Goal: Transaction & Acquisition: Purchase product/service

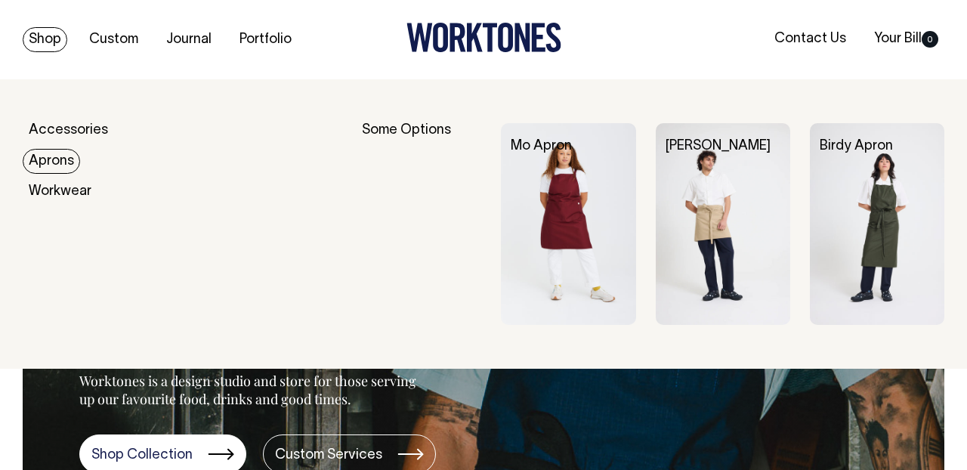
click at [577, 188] on img at bounding box center [568, 224] width 134 height 202
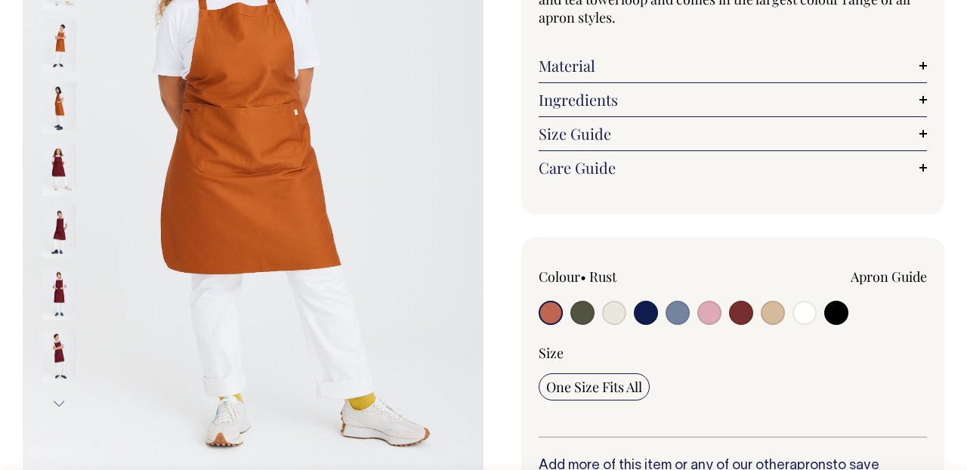
scroll to position [254, 0]
click at [590, 320] on input "radio" at bounding box center [582, 313] width 24 height 24
radio input "true"
select select "Olive"
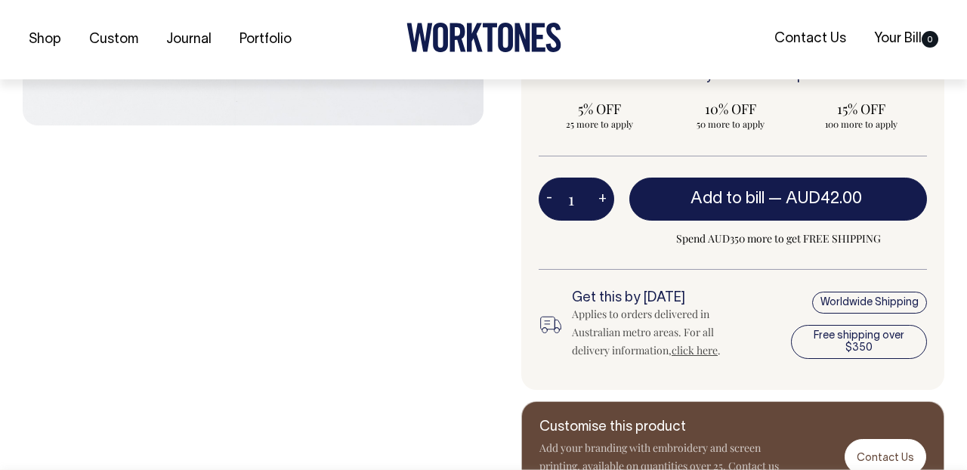
scroll to position [645, 0]
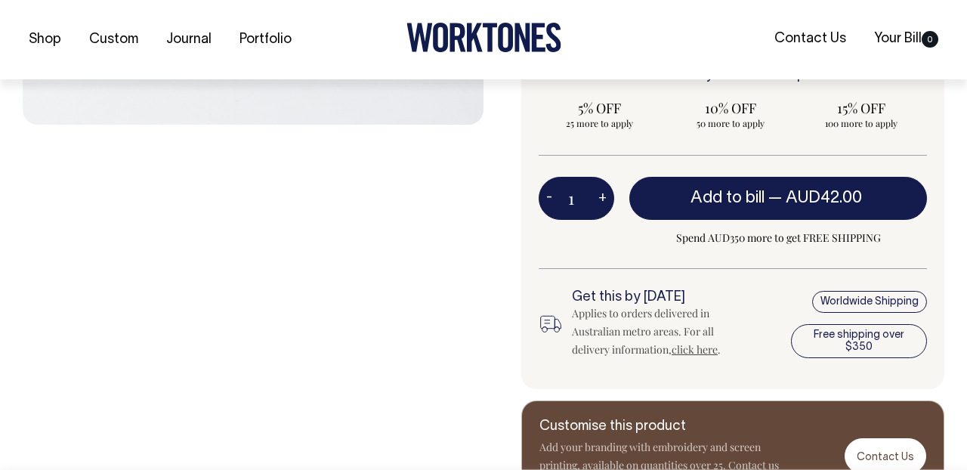
click at [602, 198] on button "+" at bounding box center [602, 199] width 23 height 30
type input "2"
click at [602, 198] on button "+" at bounding box center [602, 199] width 23 height 30
type input "3"
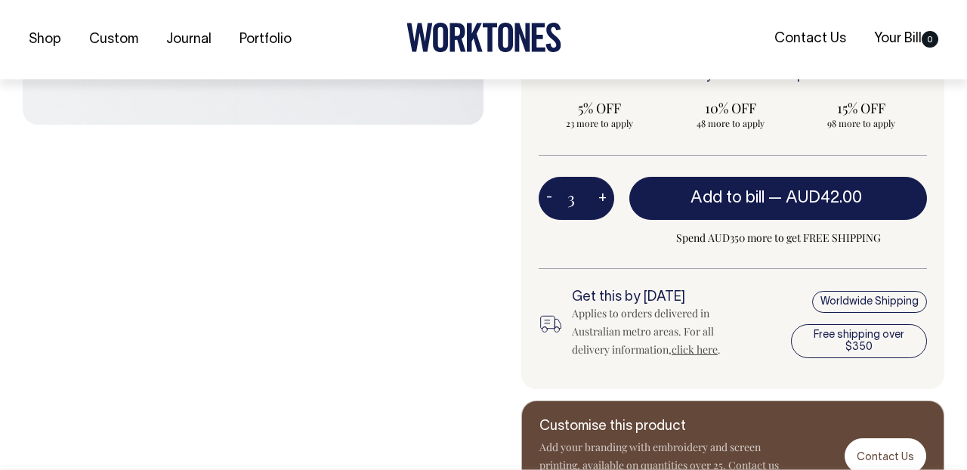
type input "3"
click at [602, 198] on button "+" at bounding box center [602, 199] width 23 height 30
type input "4"
click at [602, 198] on button "+" at bounding box center [602, 199] width 23 height 30
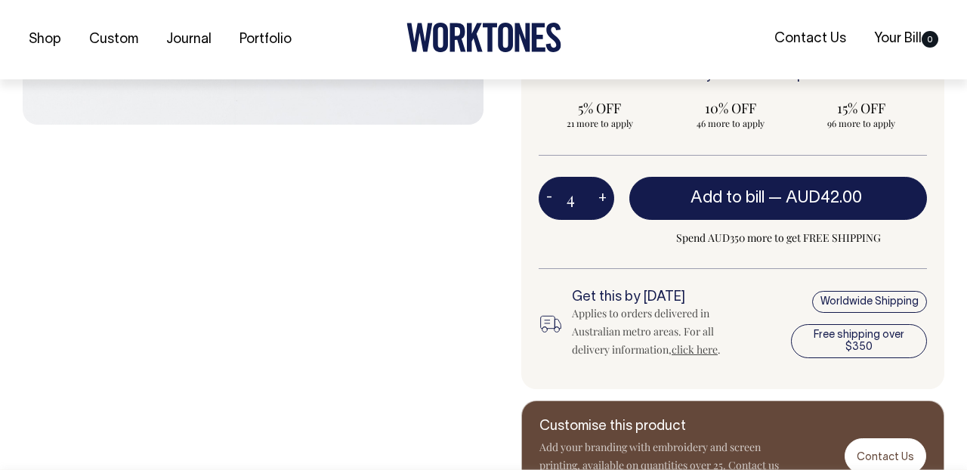
type input "5"
click at [602, 198] on button "+" at bounding box center [602, 199] width 23 height 30
type input "6"
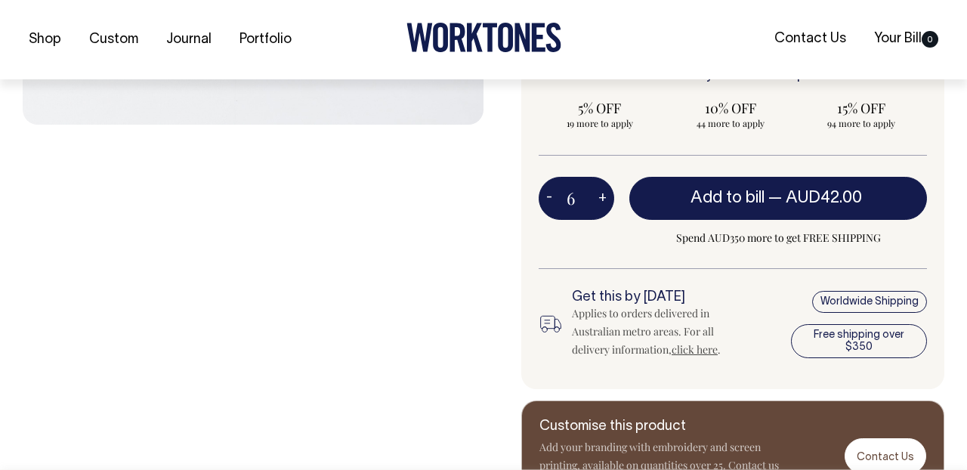
click at [602, 198] on button "+" at bounding box center [602, 199] width 23 height 30
type input "7"
click at [602, 198] on button "+" at bounding box center [602, 199] width 23 height 30
type input "8"
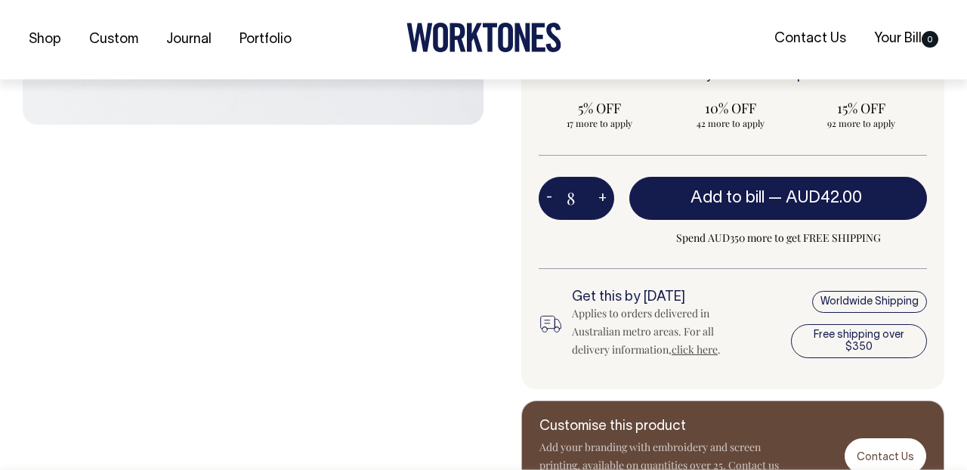
type input "8"
click at [602, 198] on button "+" at bounding box center [602, 199] width 23 height 30
type input "9"
click at [602, 198] on button "+" at bounding box center [602, 199] width 23 height 30
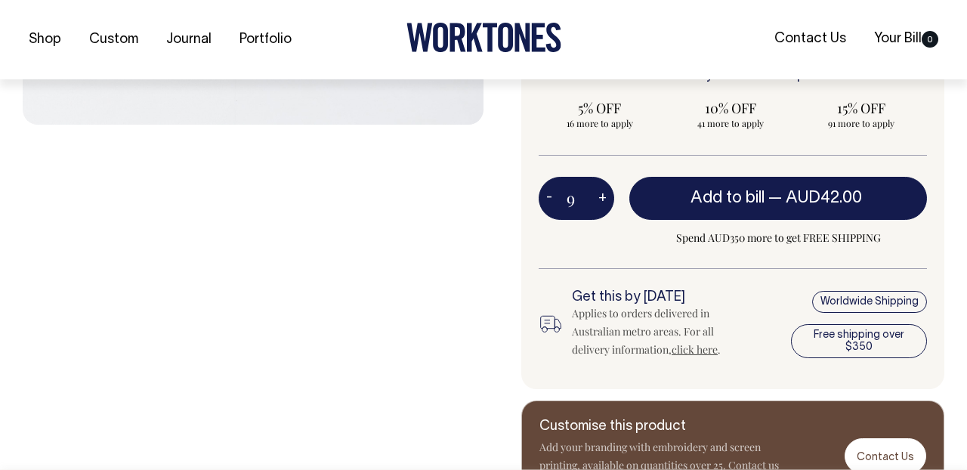
type input "10"
click at [547, 199] on button "-" at bounding box center [549, 199] width 21 height 30
type input "9"
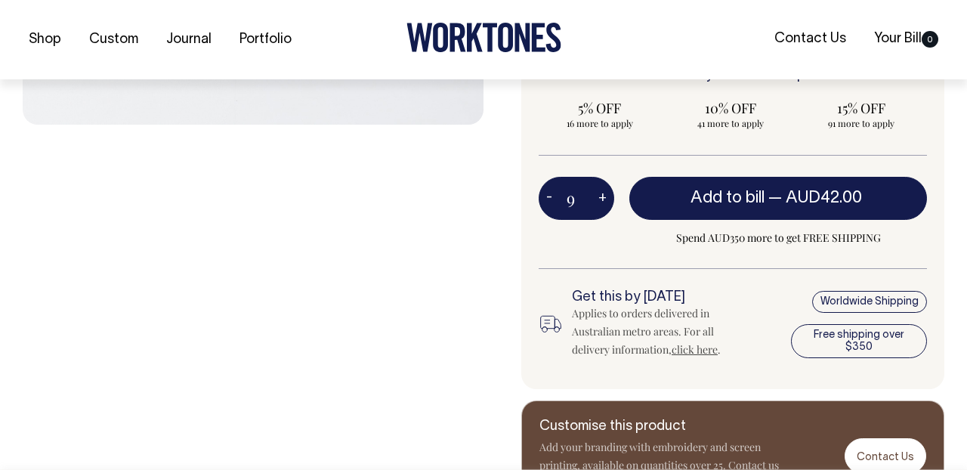
click at [547, 199] on button "-" at bounding box center [549, 199] width 21 height 30
type input "8"
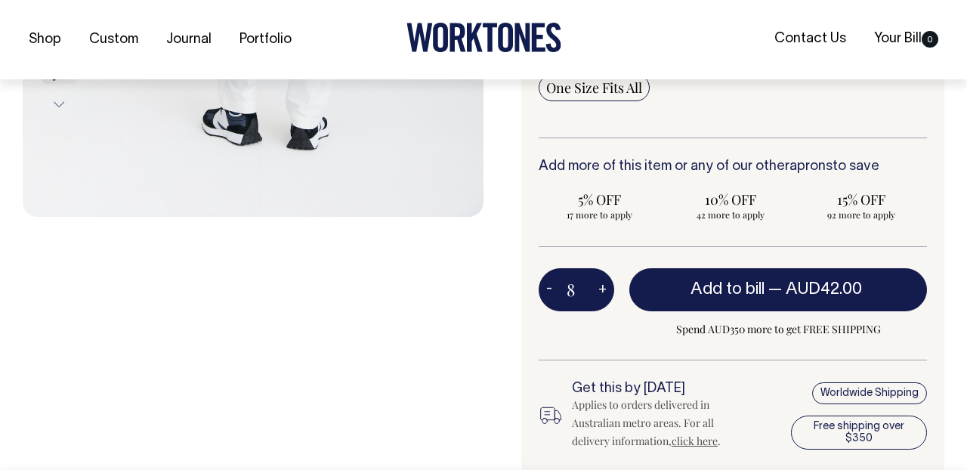
scroll to position [555, 0]
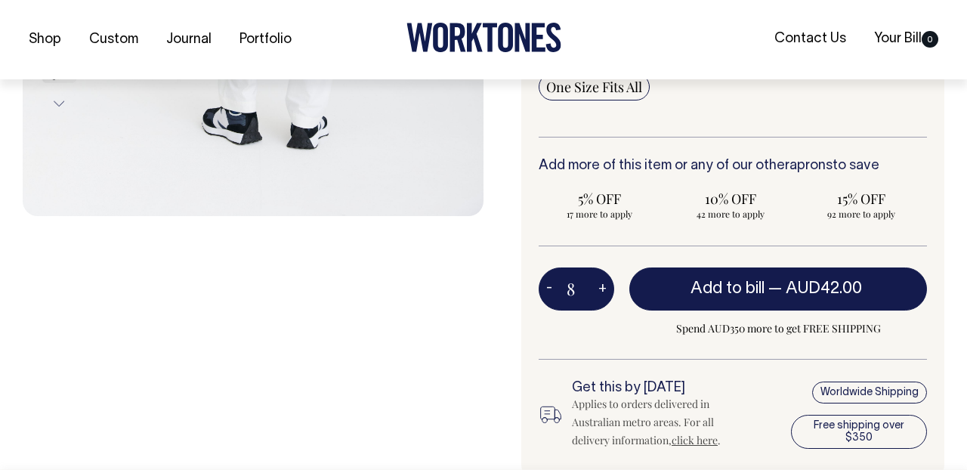
click at [601, 292] on button "+" at bounding box center [602, 289] width 23 height 30
type input "9"
click at [601, 292] on button "+" at bounding box center [602, 289] width 23 height 30
type input "10"
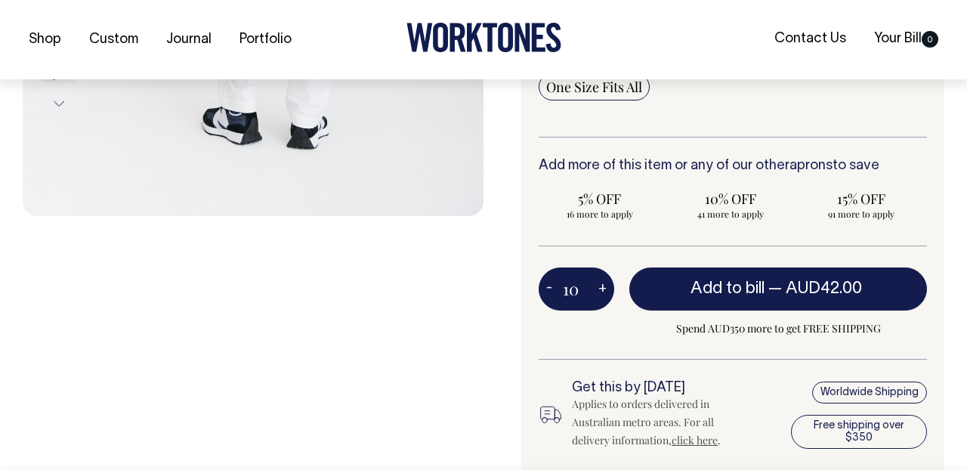
type input "10"
